Goal: Find contact information

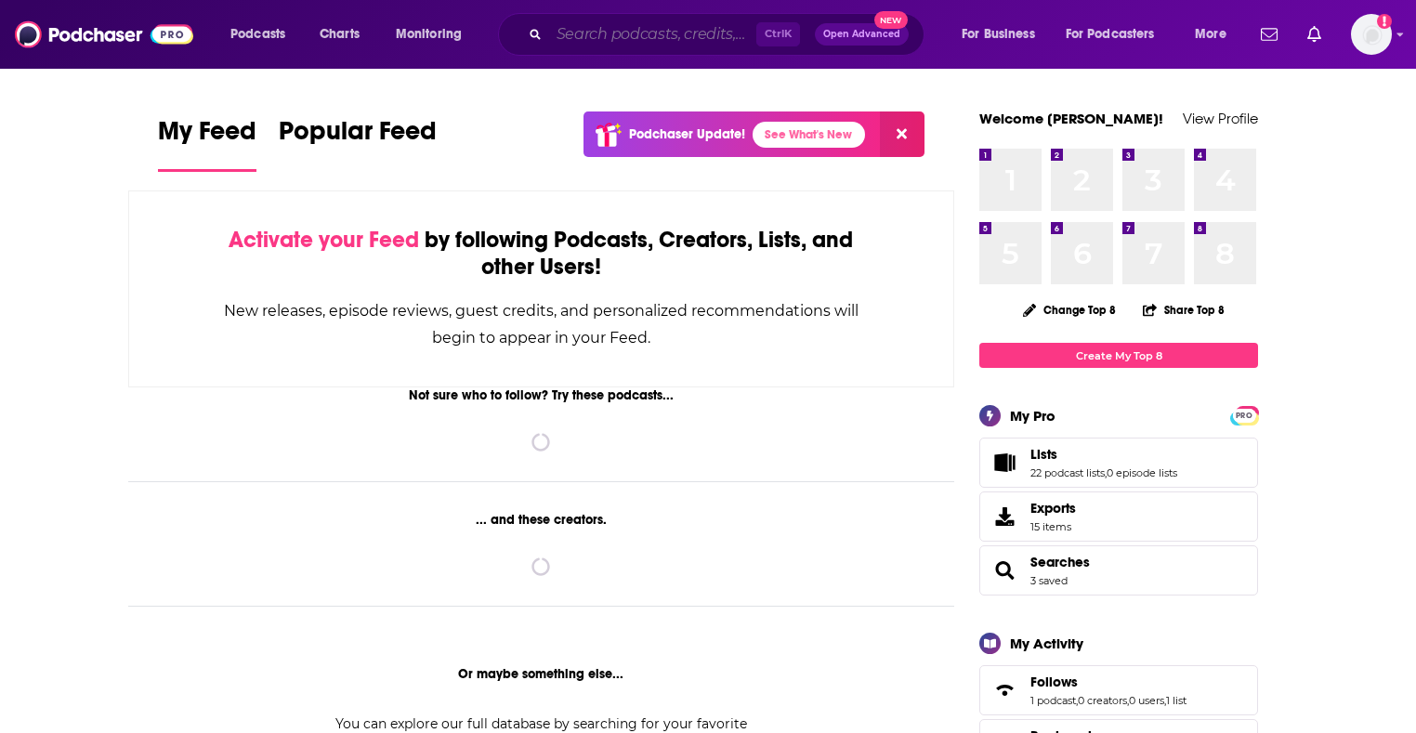
click at [599, 25] on input "Search podcasts, credits, & more..." at bounding box center [652, 35] width 207 height 30
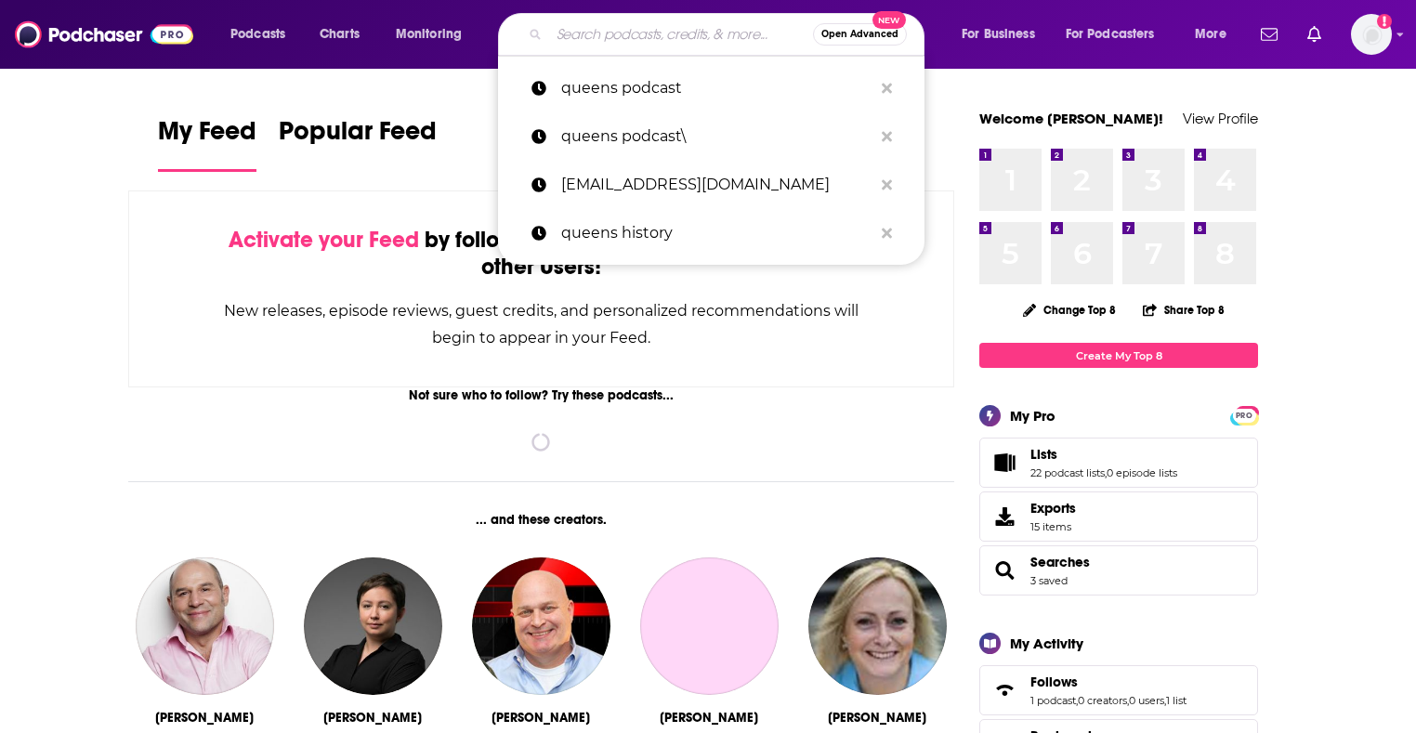
paste input "Satellite Sisters"
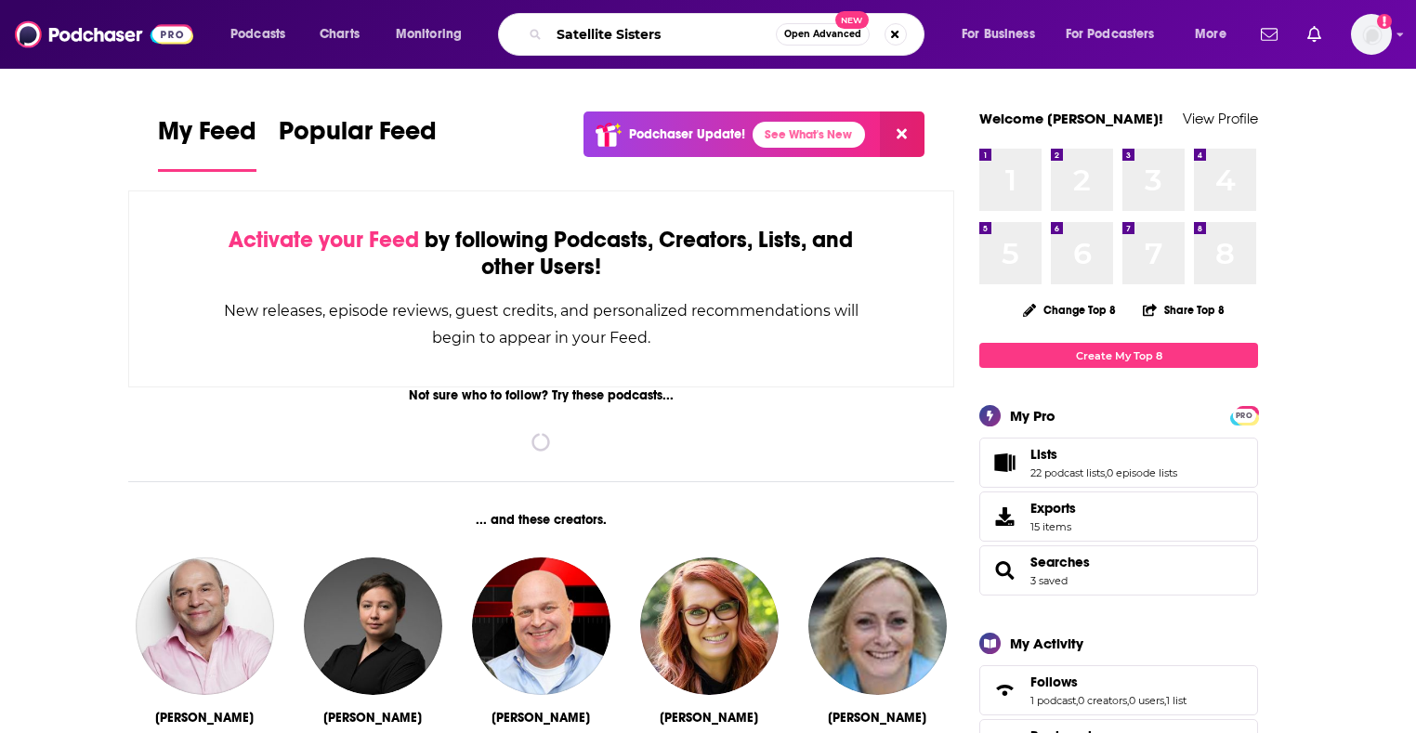
type input "Satellite Sisters"
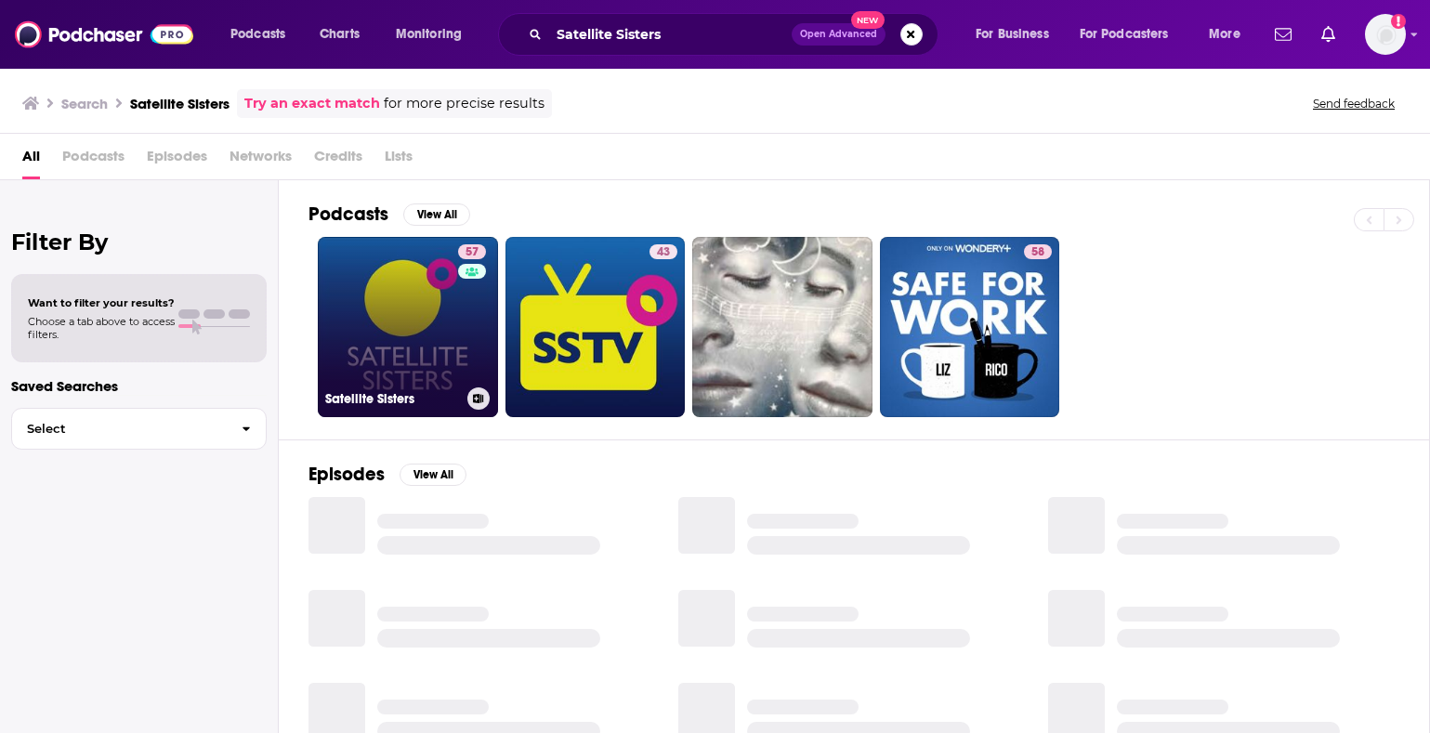
click at [389, 333] on link "57 Satellite Sisters" at bounding box center [408, 327] width 180 height 180
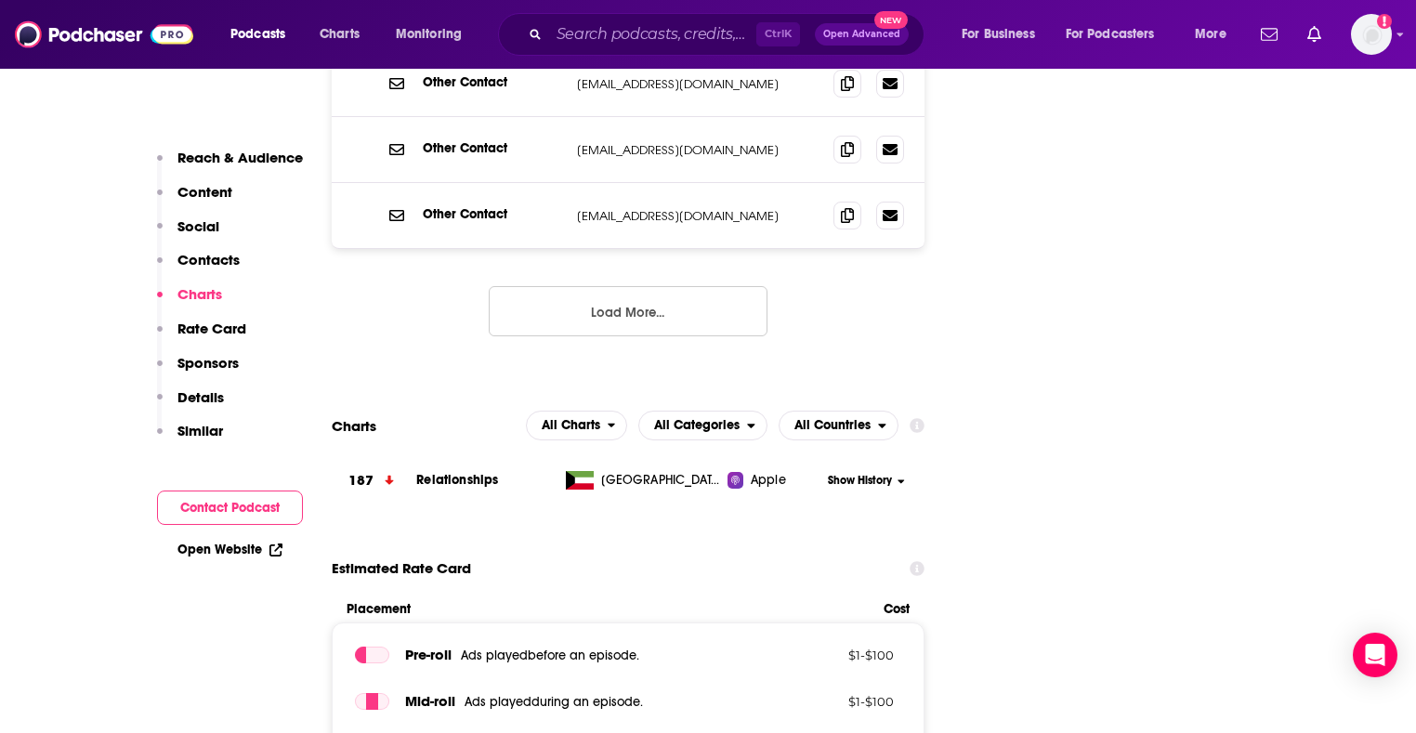
scroll to position [1579, 0]
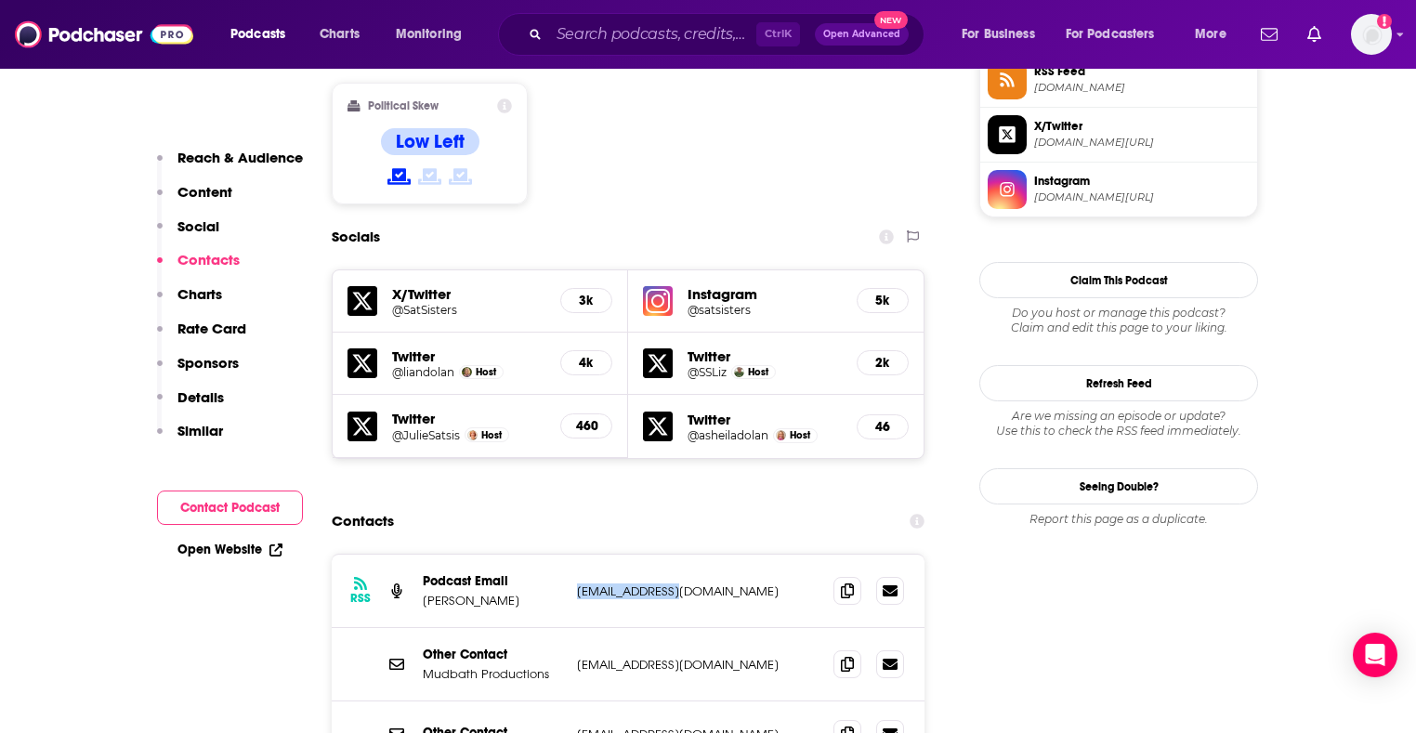
drag, startPoint x: 698, startPoint y: 521, endPoint x: 574, endPoint y: 525, distance: 123.6
click at [574, 555] on div "RSS Podcast Email [PERSON_NAME] [EMAIL_ADDRESS][DOMAIN_NAME] [EMAIL_ADDRESS][DO…" at bounding box center [628, 591] width 593 height 73
copy p "[EMAIL_ADDRESS][DOMAIN_NAME]"
